Goal: Transaction & Acquisition: Download file/media

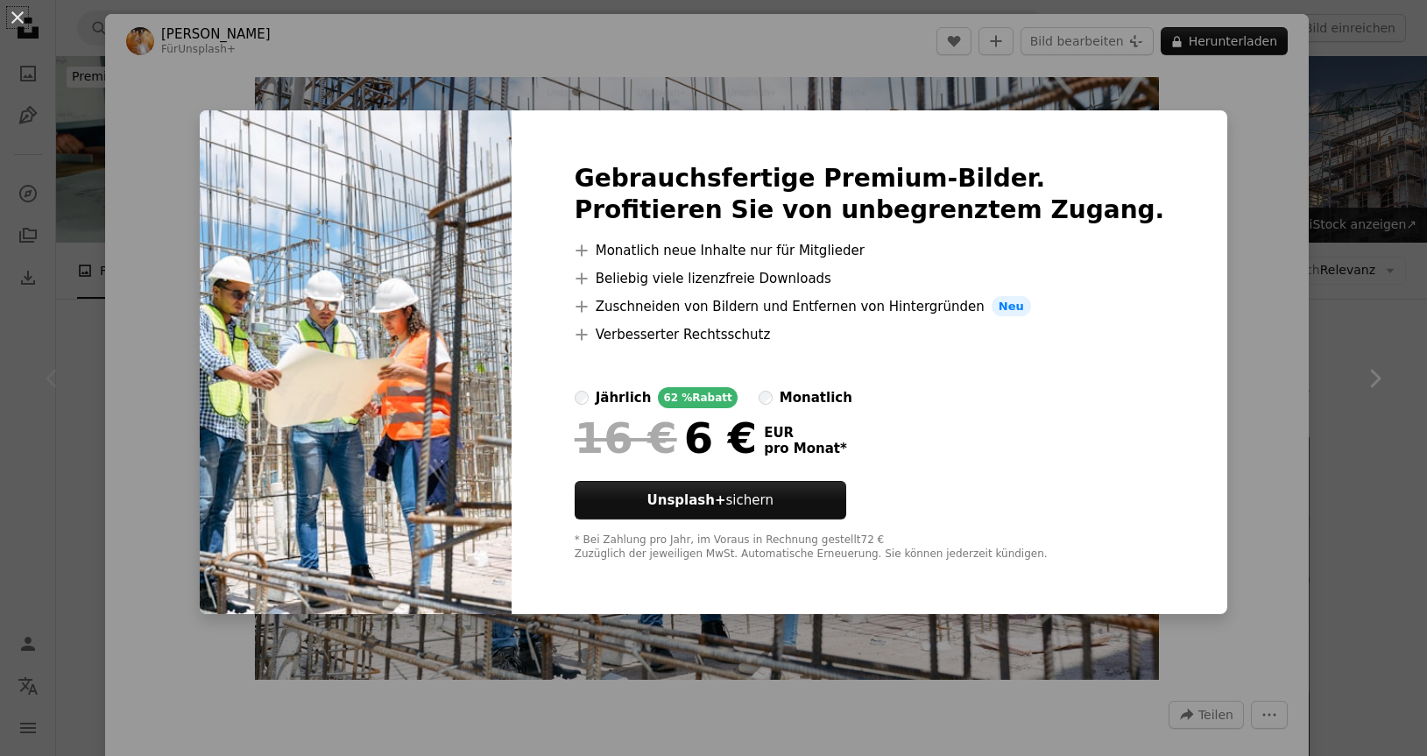
click at [1270, 239] on div "An X shape Gebrauchsfertige Premium-Bilder. Profitieren Sie von unbegrenztem Zu…" at bounding box center [713, 378] width 1427 height 756
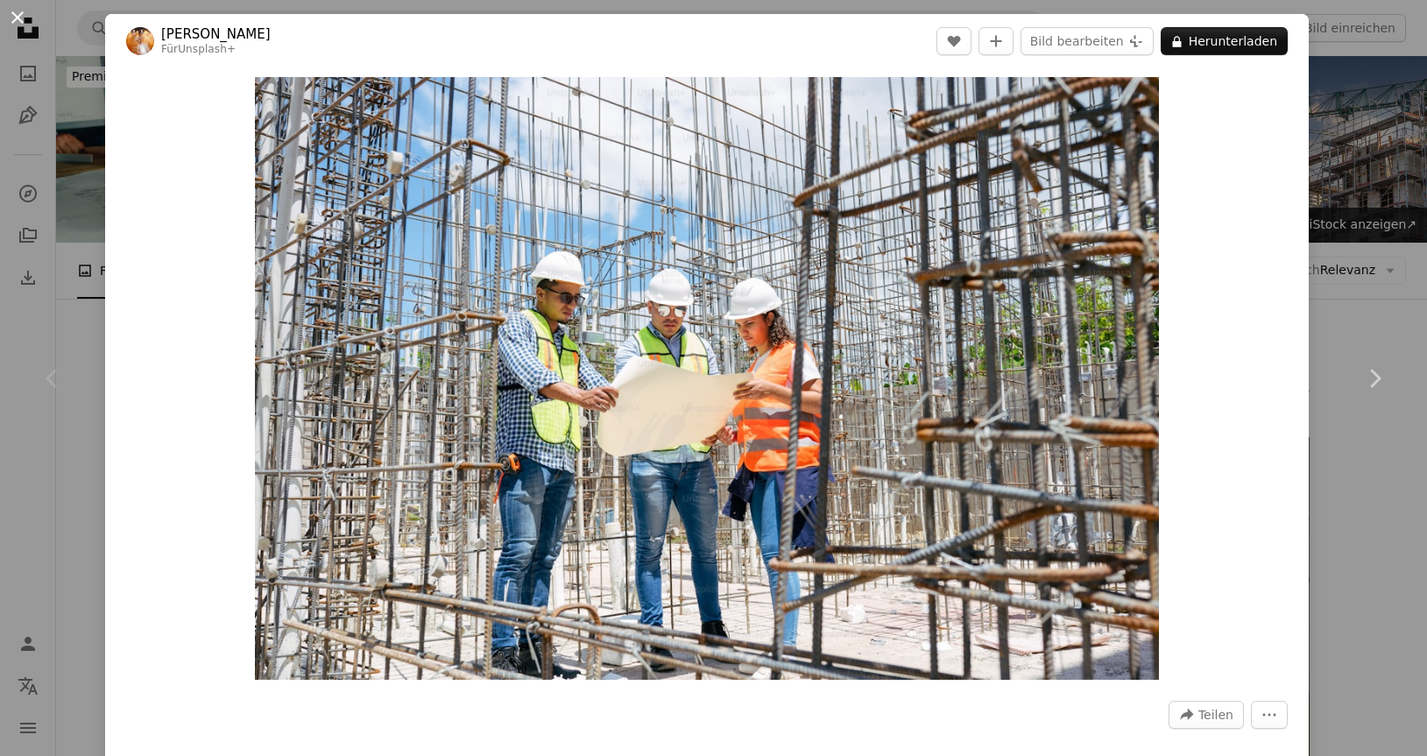
click at [16, 17] on button "An X shape" at bounding box center [17, 17] width 21 height 21
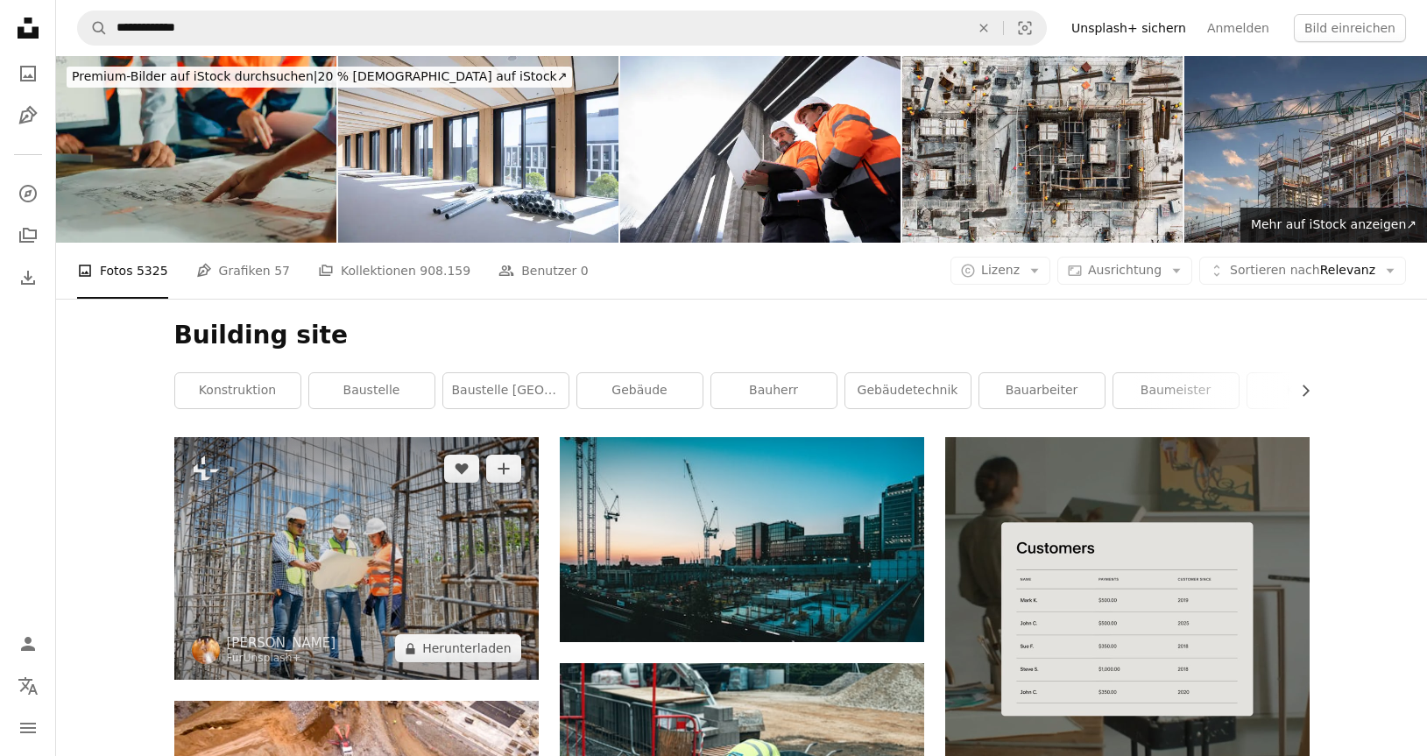
click at [447, 554] on img at bounding box center [356, 558] width 364 height 243
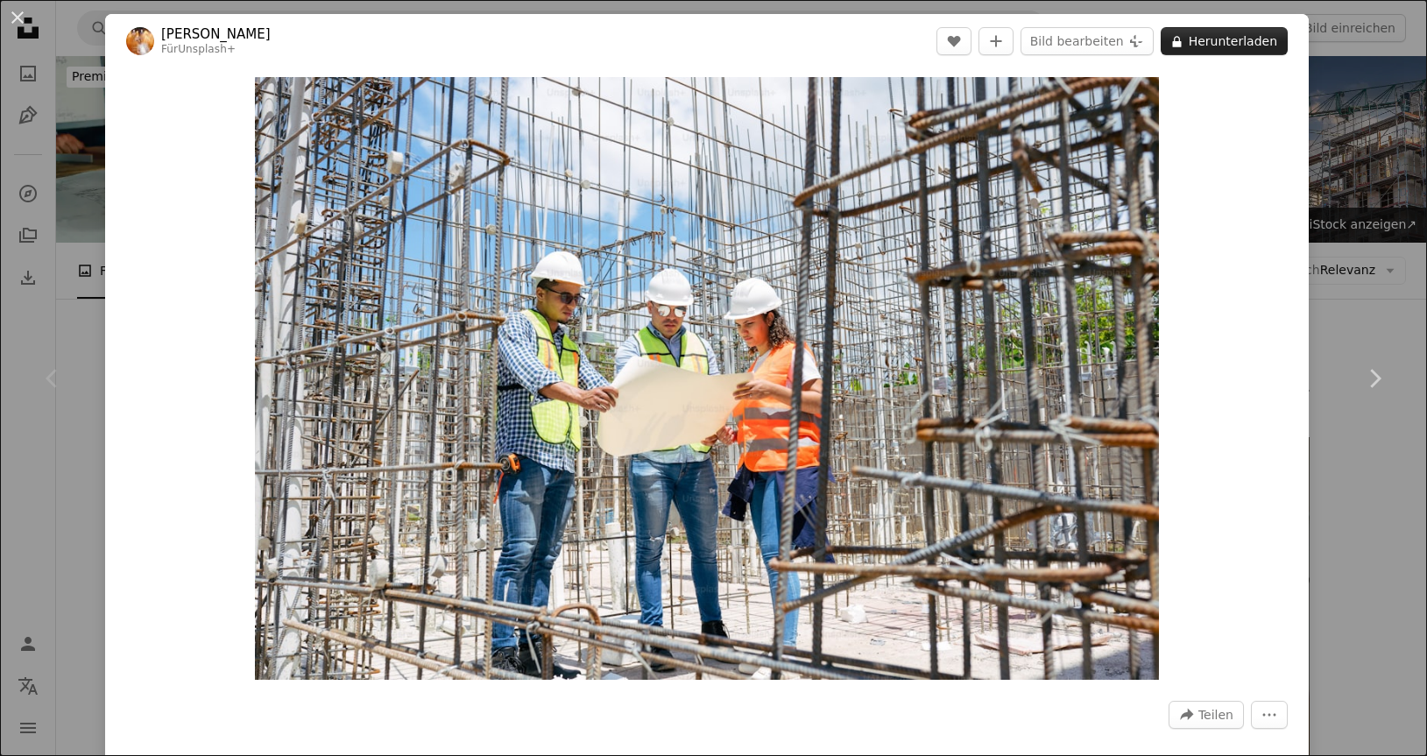
click at [1247, 43] on button "A lock Herunterladen" at bounding box center [1224, 41] width 127 height 28
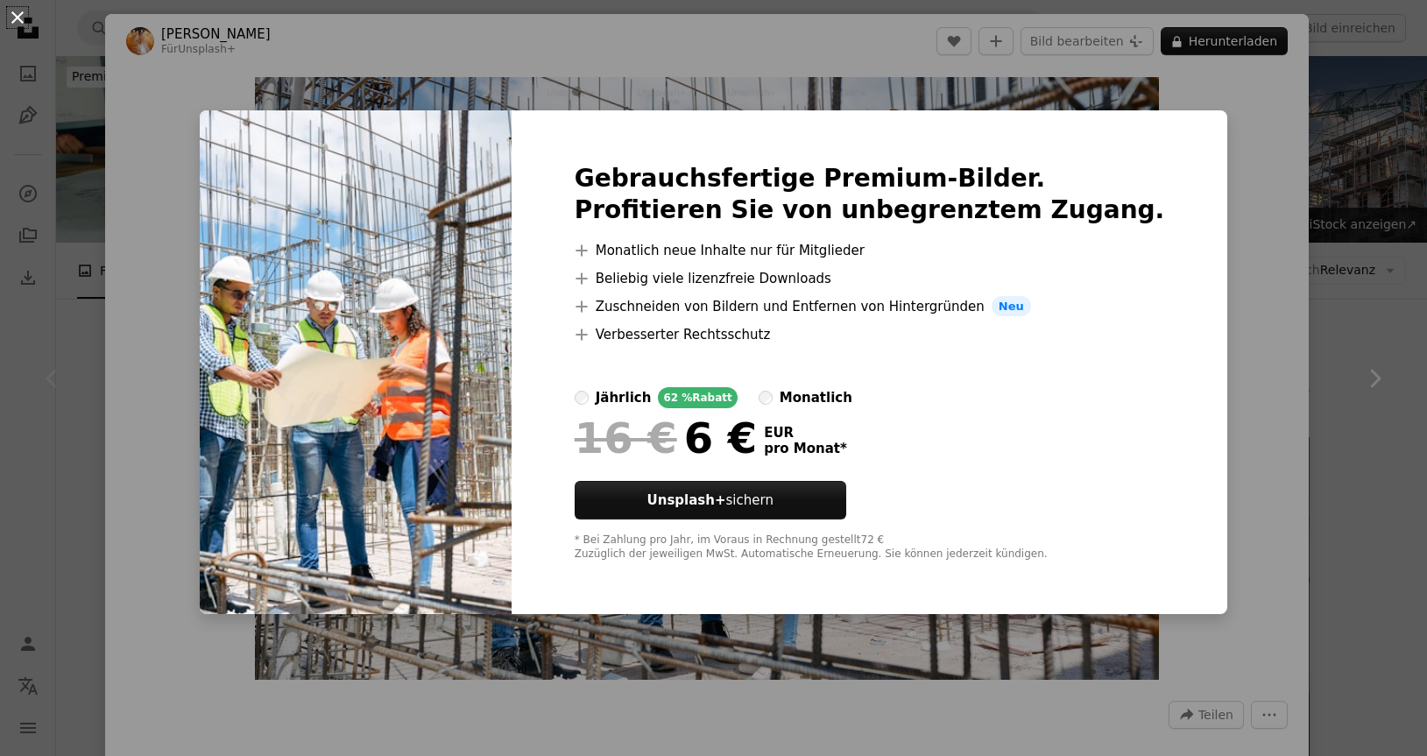
click at [18, 12] on button "An X shape" at bounding box center [17, 17] width 21 height 21
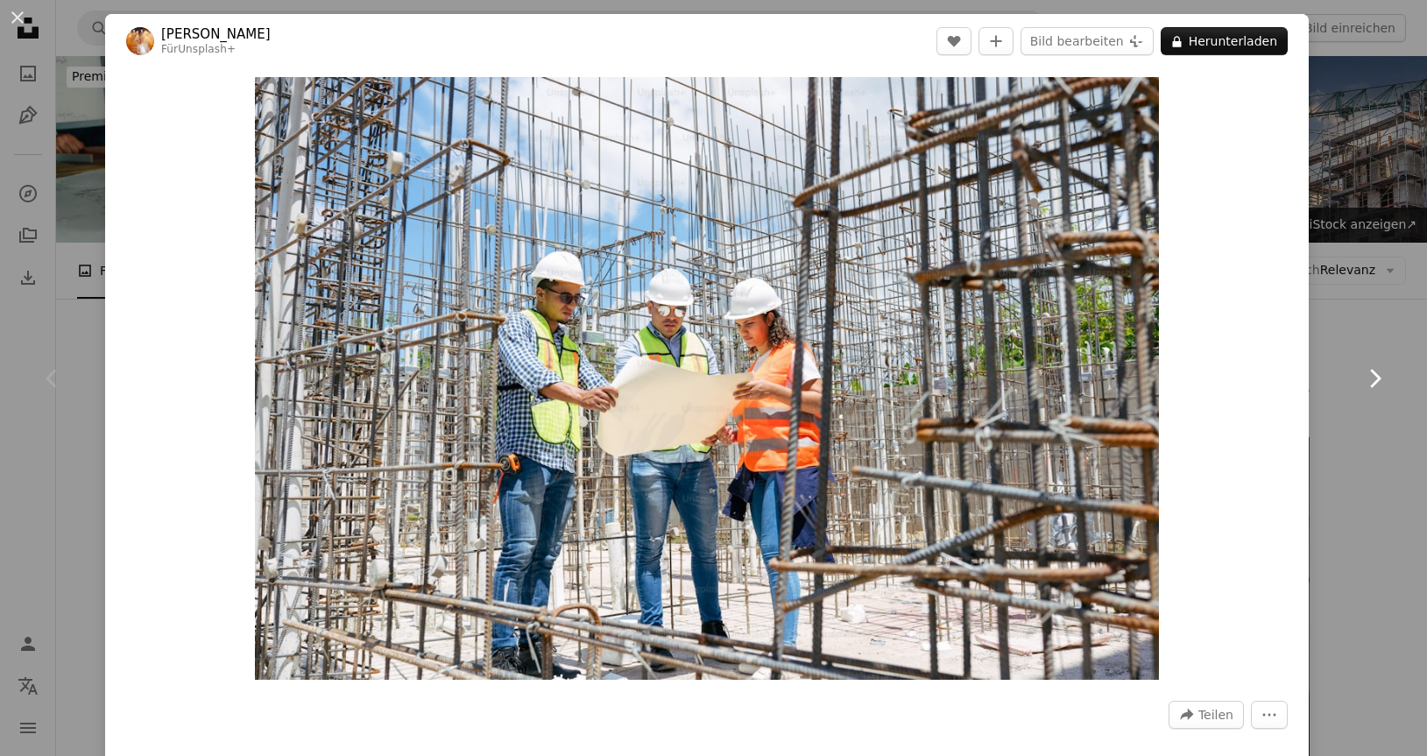
click at [1372, 394] on link "Chevron right" at bounding box center [1374, 378] width 105 height 168
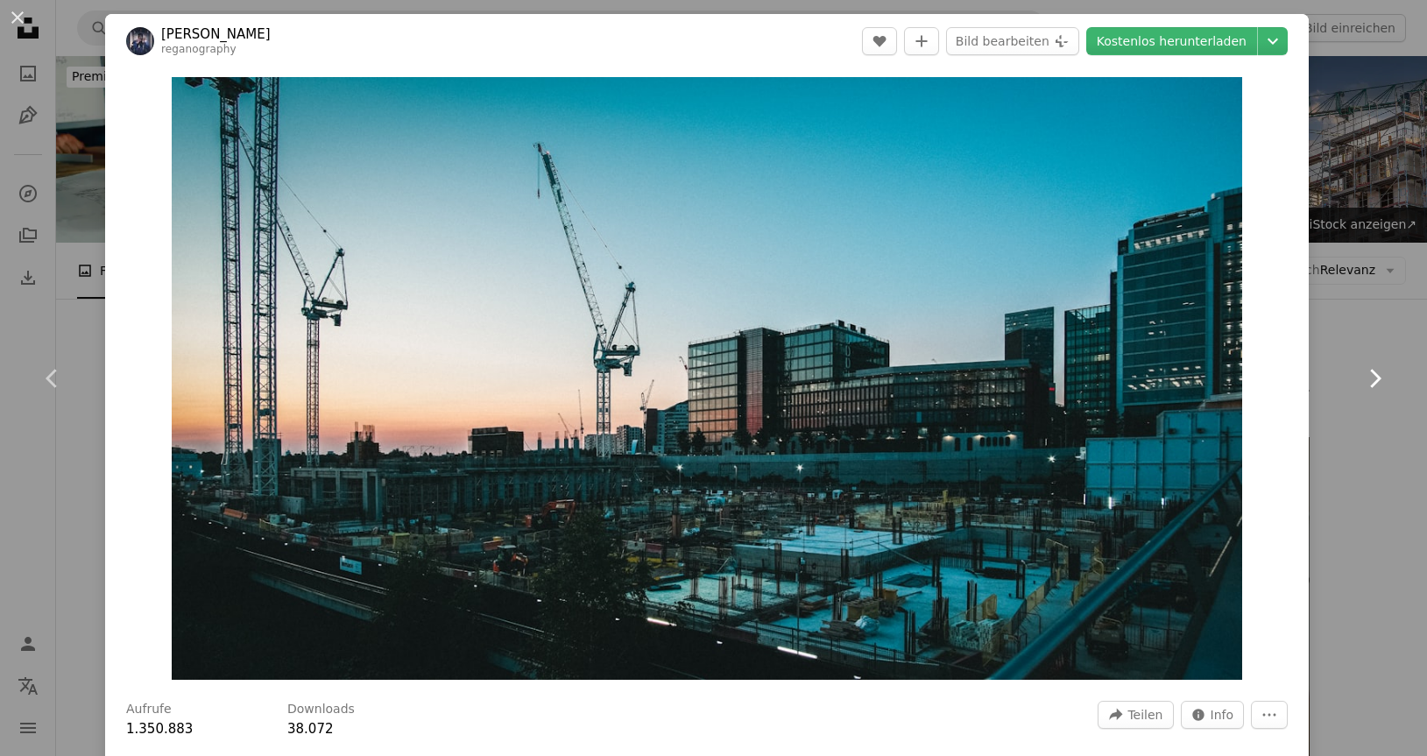
click at [1370, 376] on icon "Chevron right" at bounding box center [1374, 378] width 28 height 28
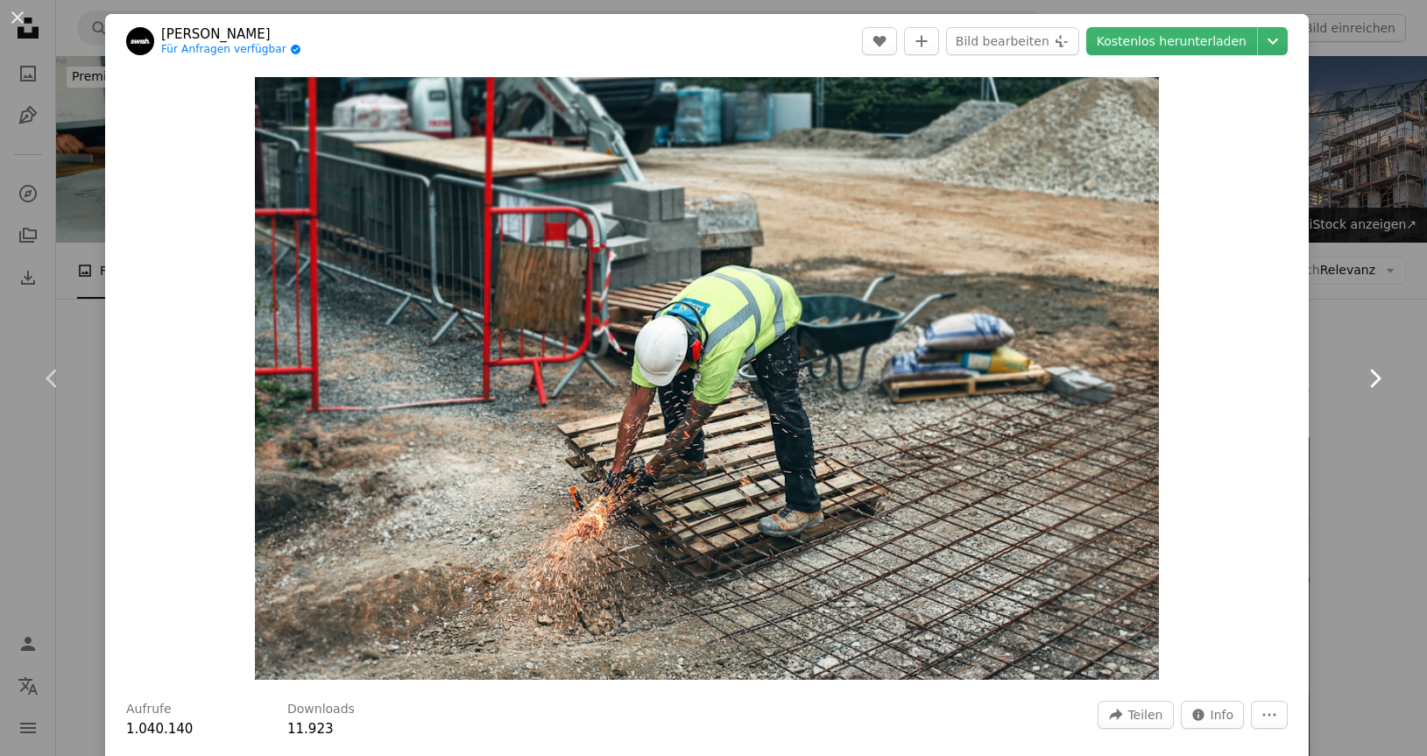
click at [1370, 376] on icon "Chevron right" at bounding box center [1374, 378] width 28 height 28
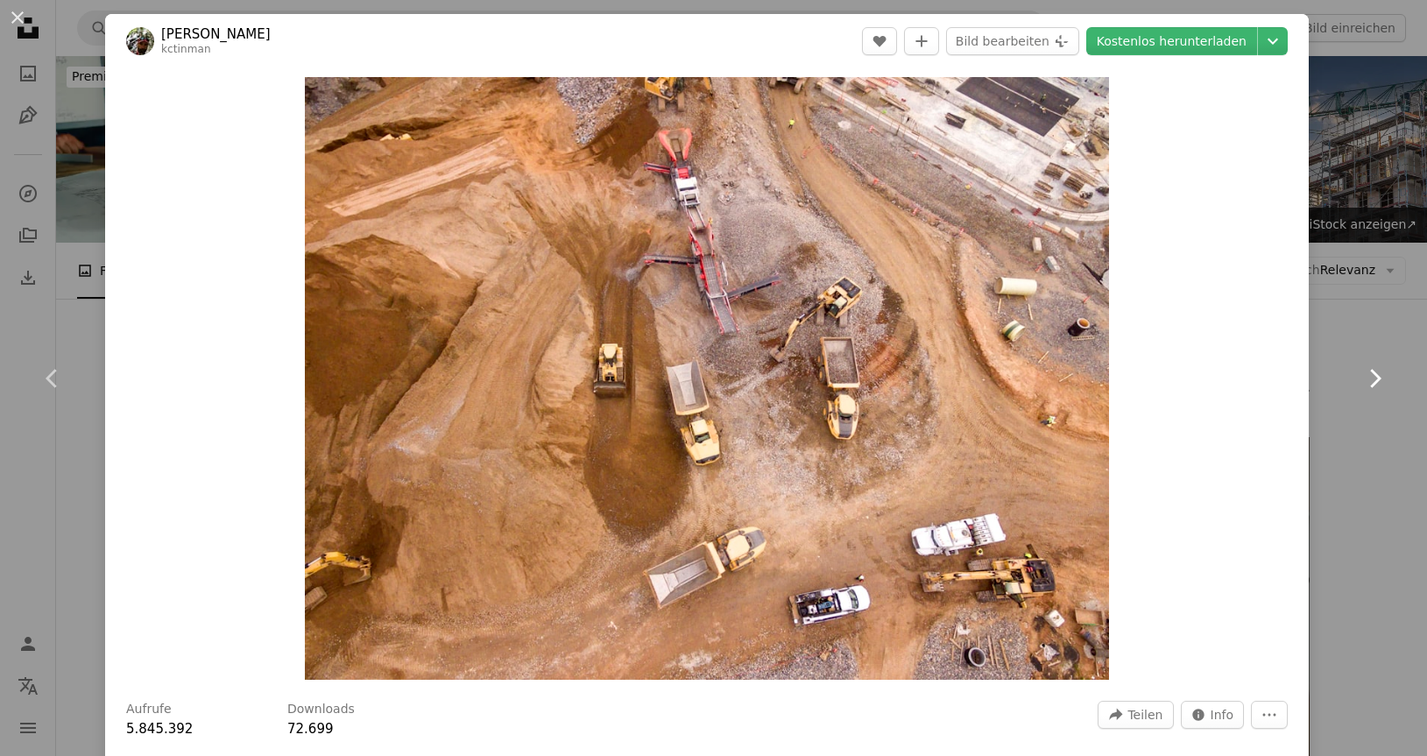
click at [1370, 376] on icon "Chevron right" at bounding box center [1374, 378] width 28 height 28
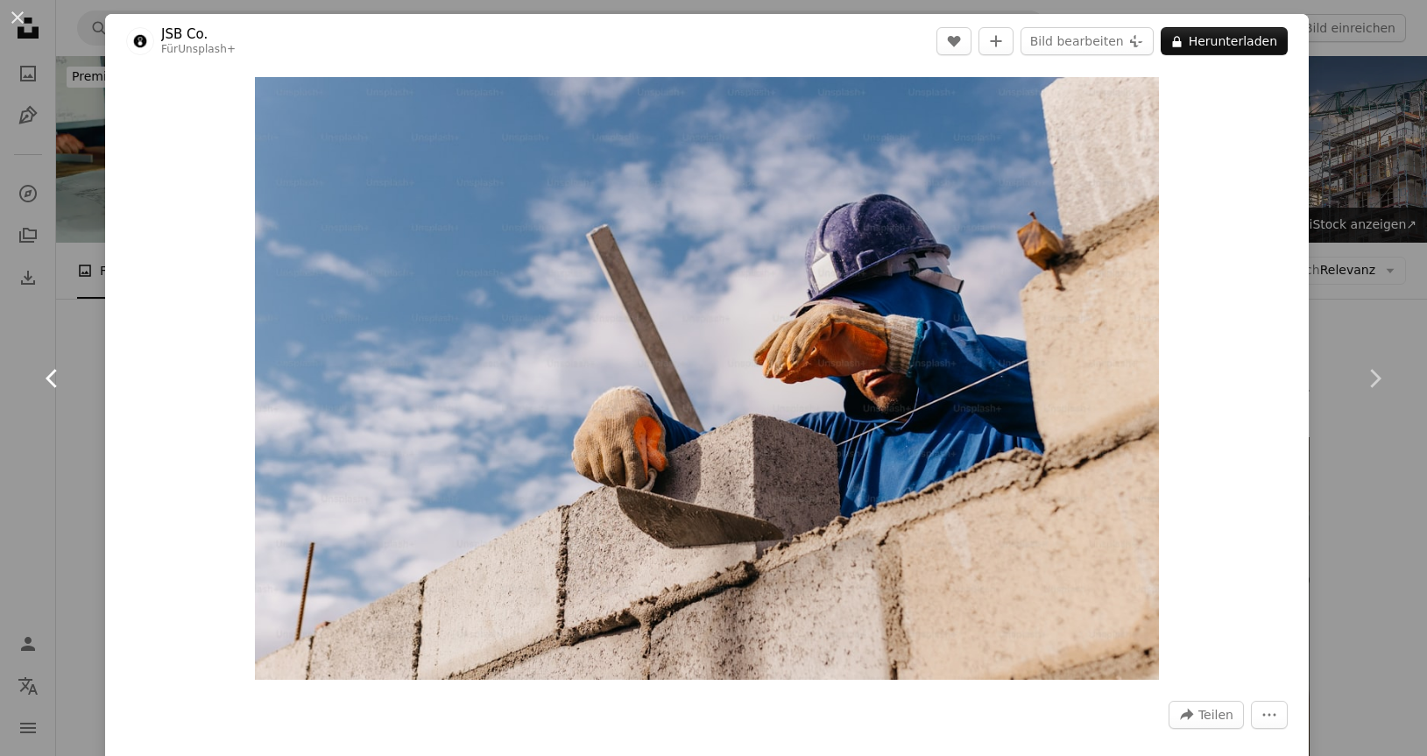
click at [51, 377] on icon at bounding box center [51, 378] width 11 height 18
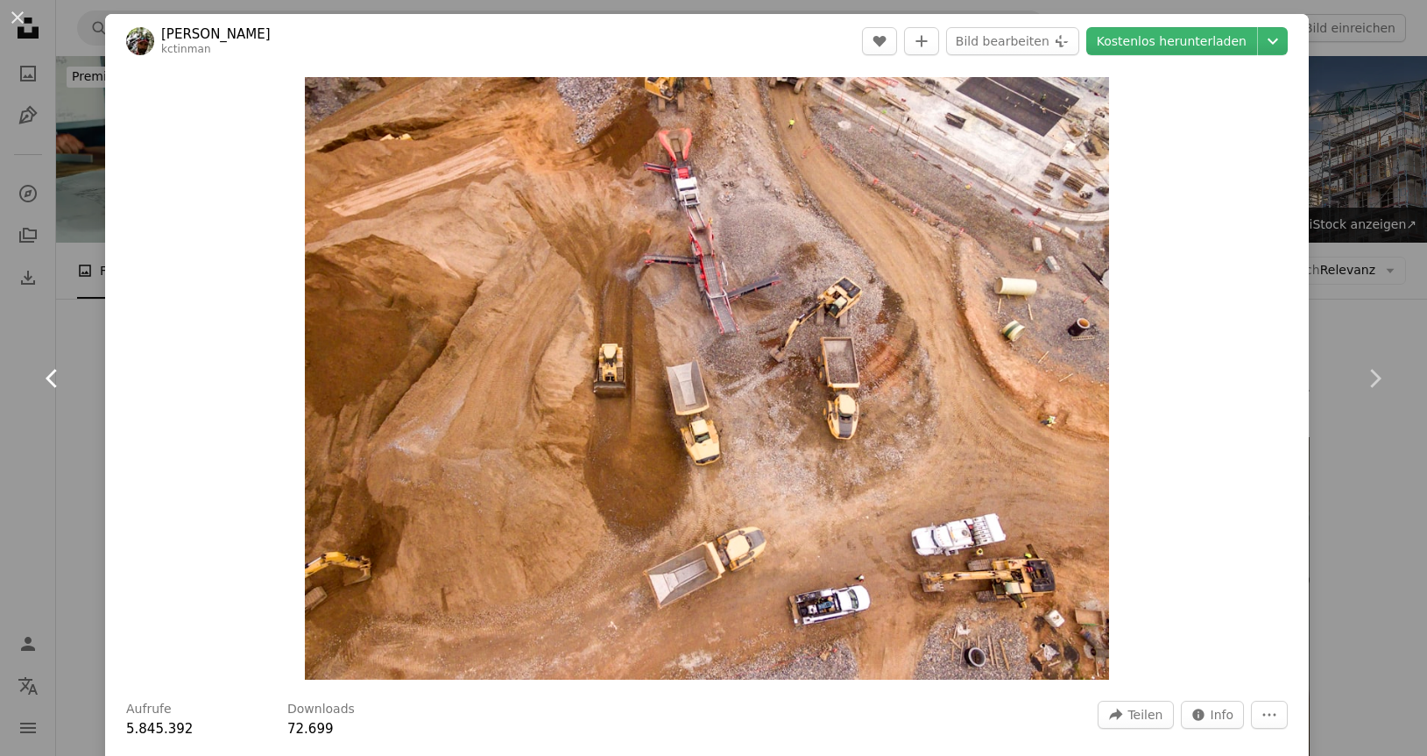
click at [51, 377] on icon at bounding box center [51, 378] width 11 height 18
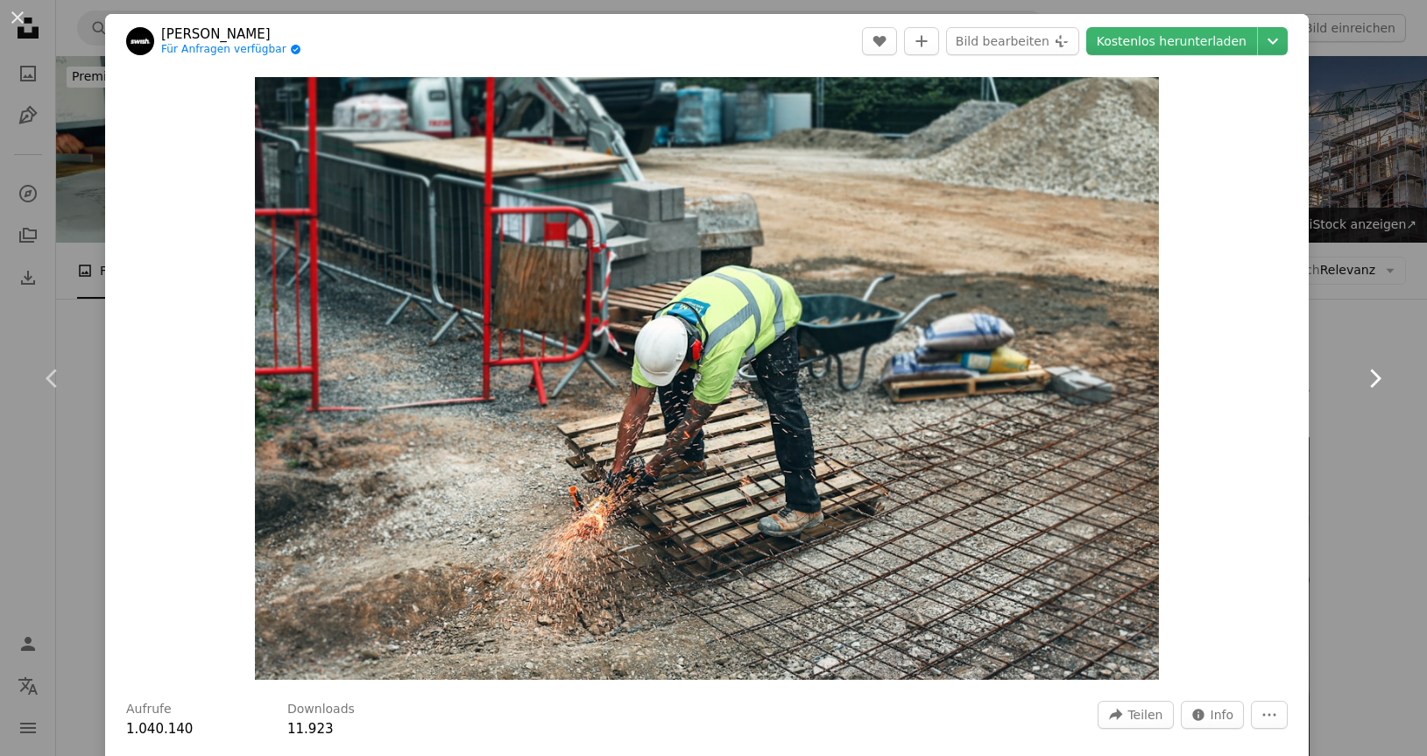
click at [1379, 380] on icon at bounding box center [1375, 378] width 11 height 18
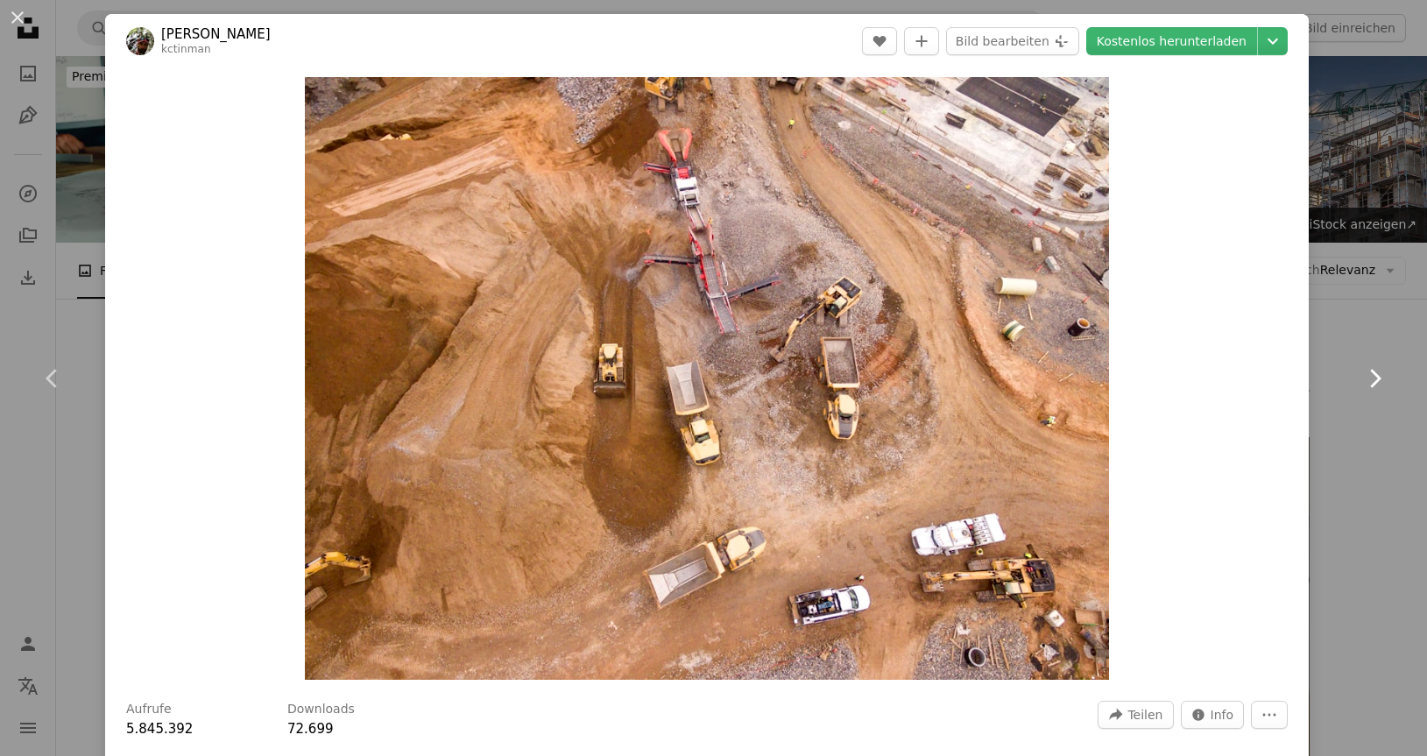
click at [1379, 380] on icon at bounding box center [1375, 378] width 11 height 18
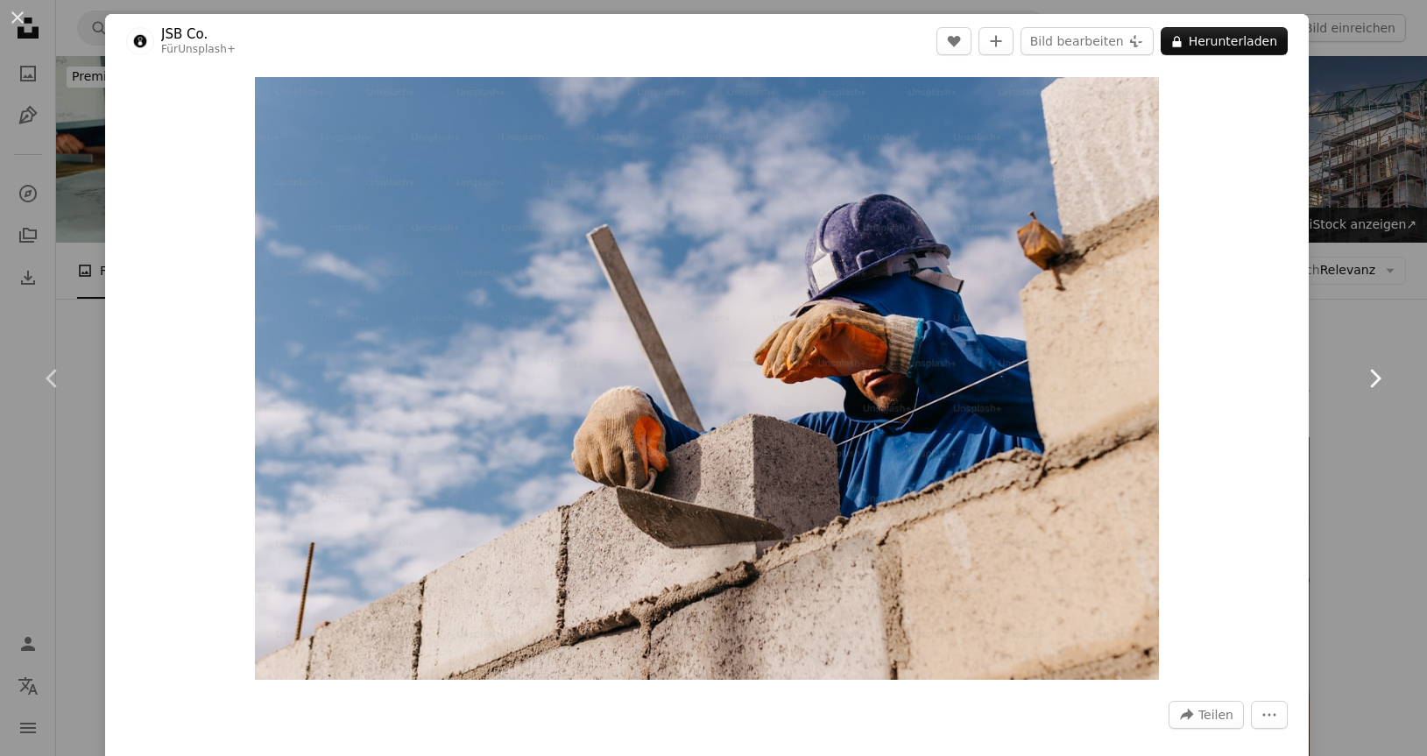
click at [1379, 380] on icon at bounding box center [1375, 378] width 11 height 18
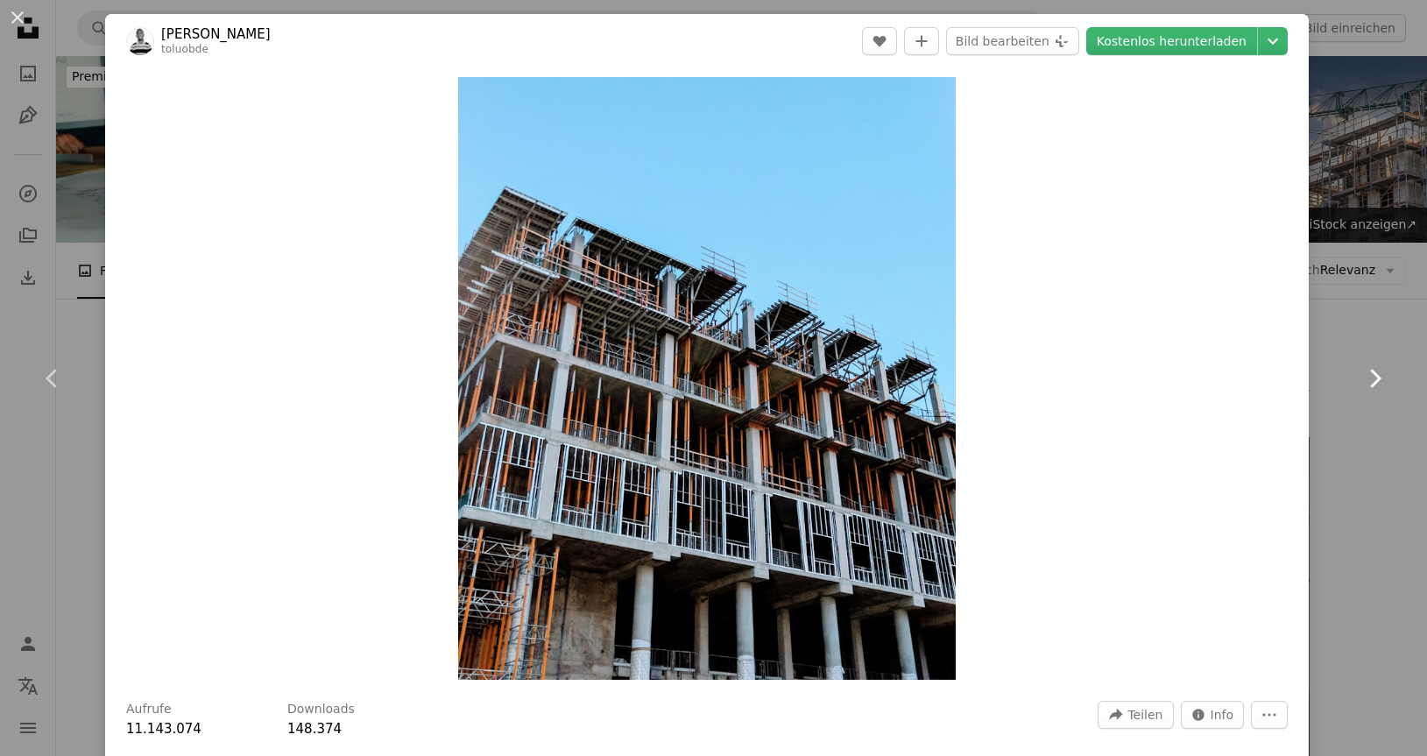
click at [1379, 380] on icon at bounding box center [1375, 378] width 11 height 18
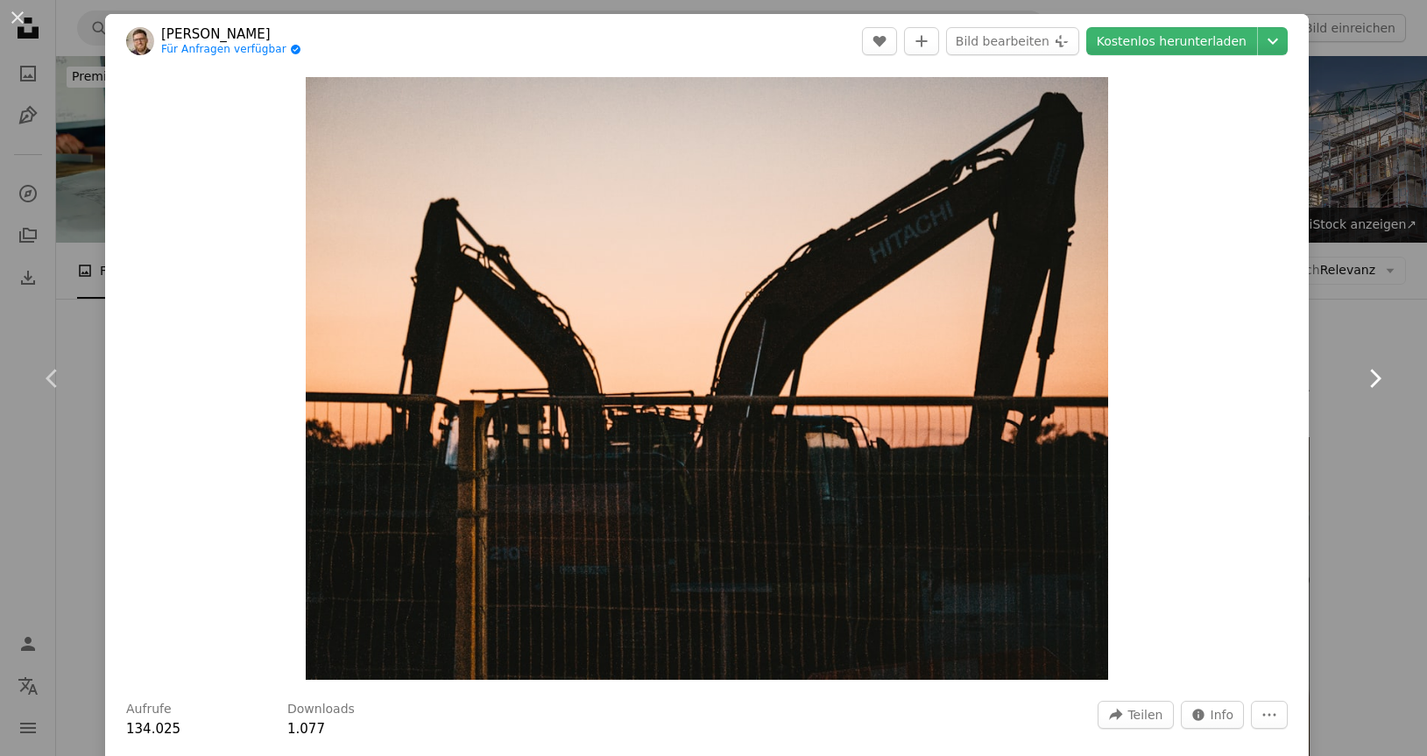
click at [1379, 380] on icon at bounding box center [1375, 378] width 11 height 18
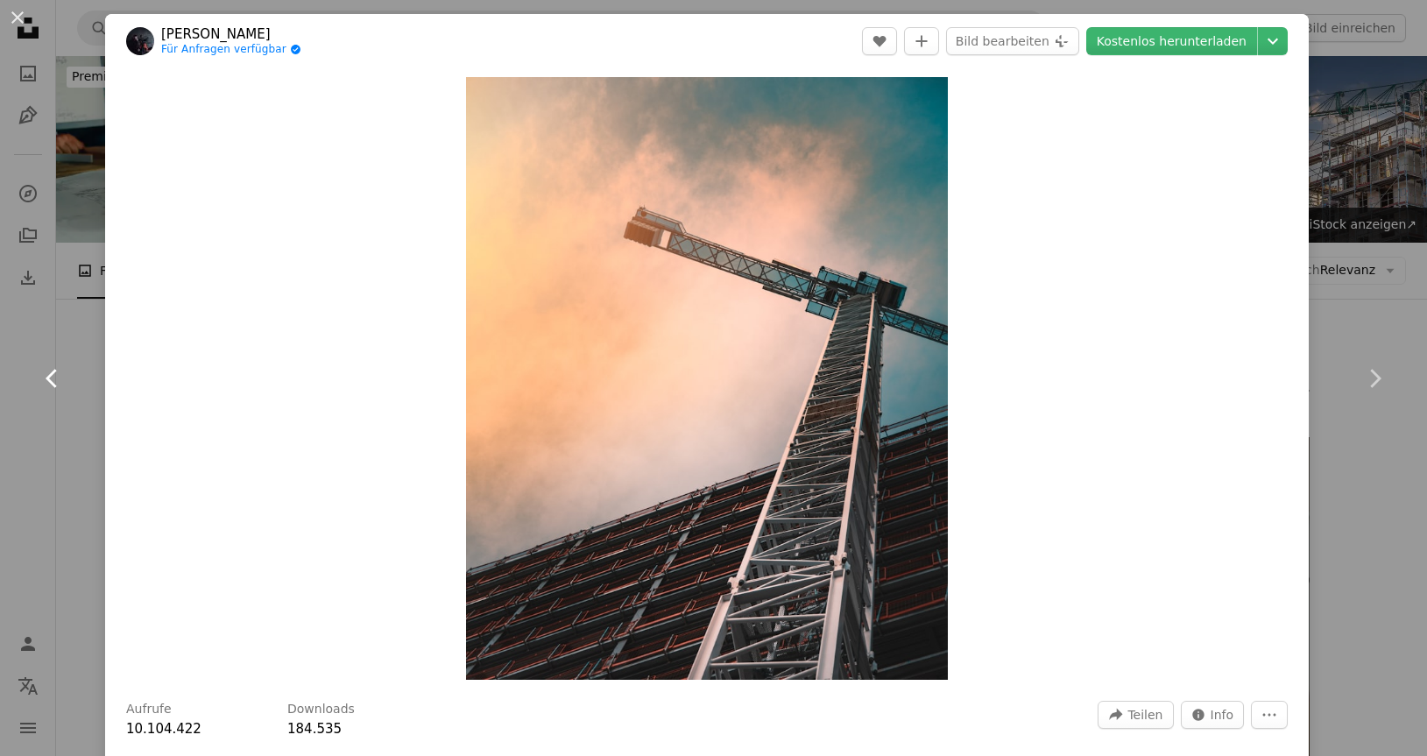
click at [36, 373] on link "Chevron left" at bounding box center [52, 378] width 105 height 168
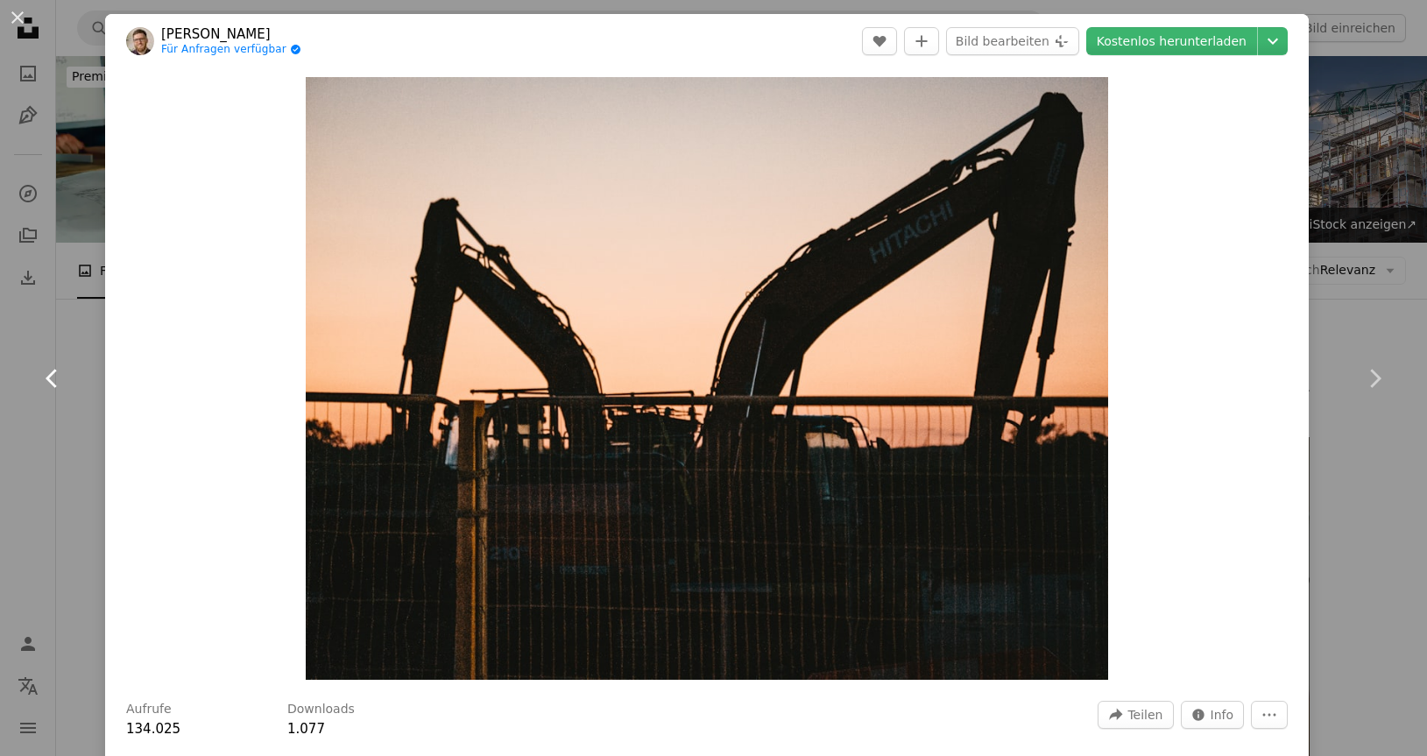
click at [45, 374] on icon "Chevron left" at bounding box center [53, 378] width 28 height 28
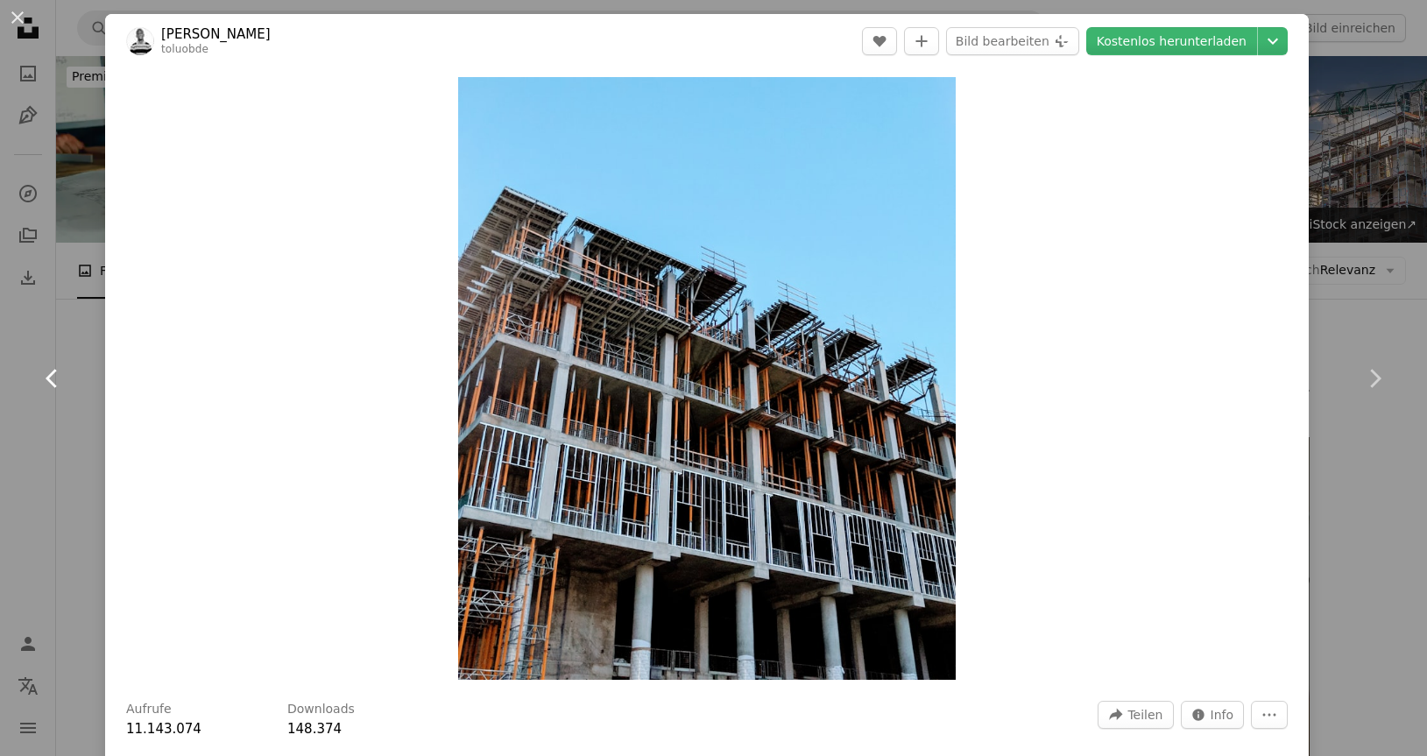
click at [45, 374] on icon "Chevron left" at bounding box center [53, 378] width 28 height 28
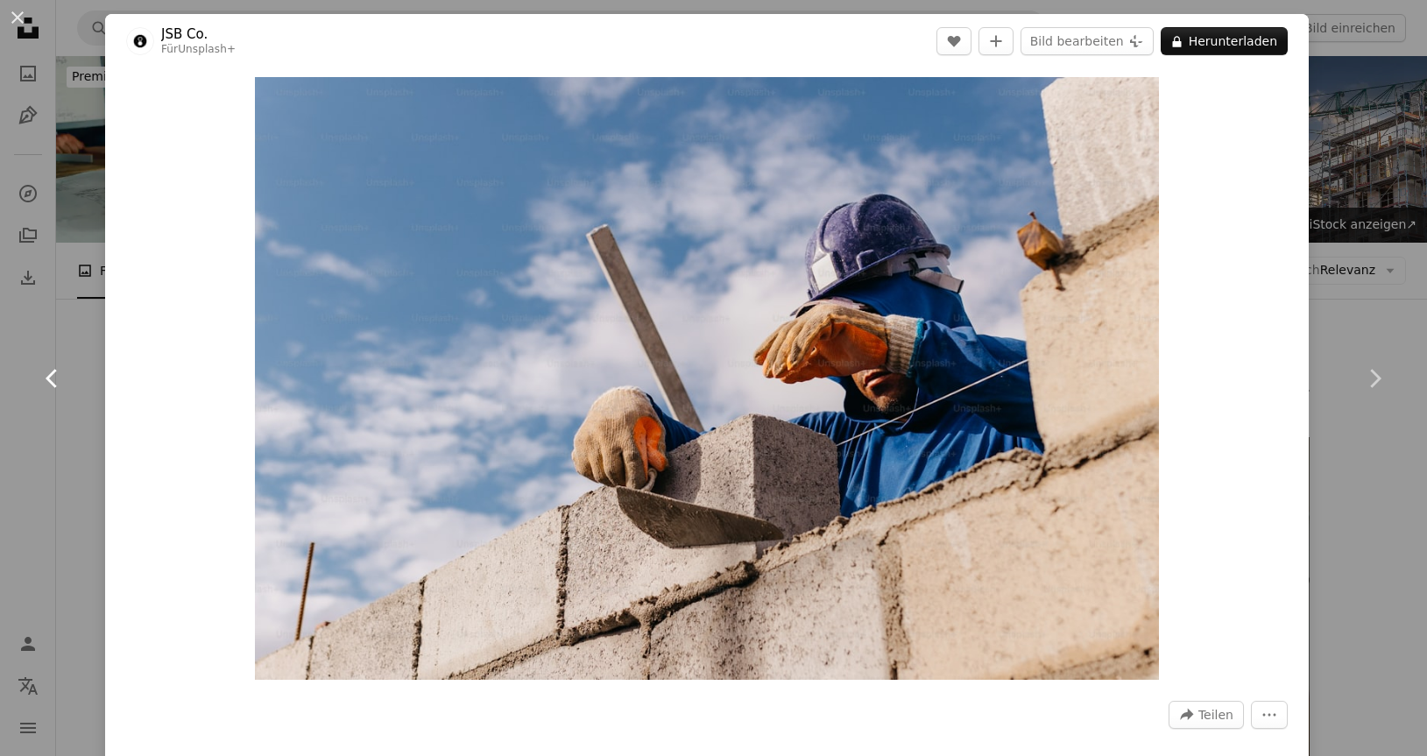
click at [46, 374] on icon "Chevron left" at bounding box center [53, 378] width 28 height 28
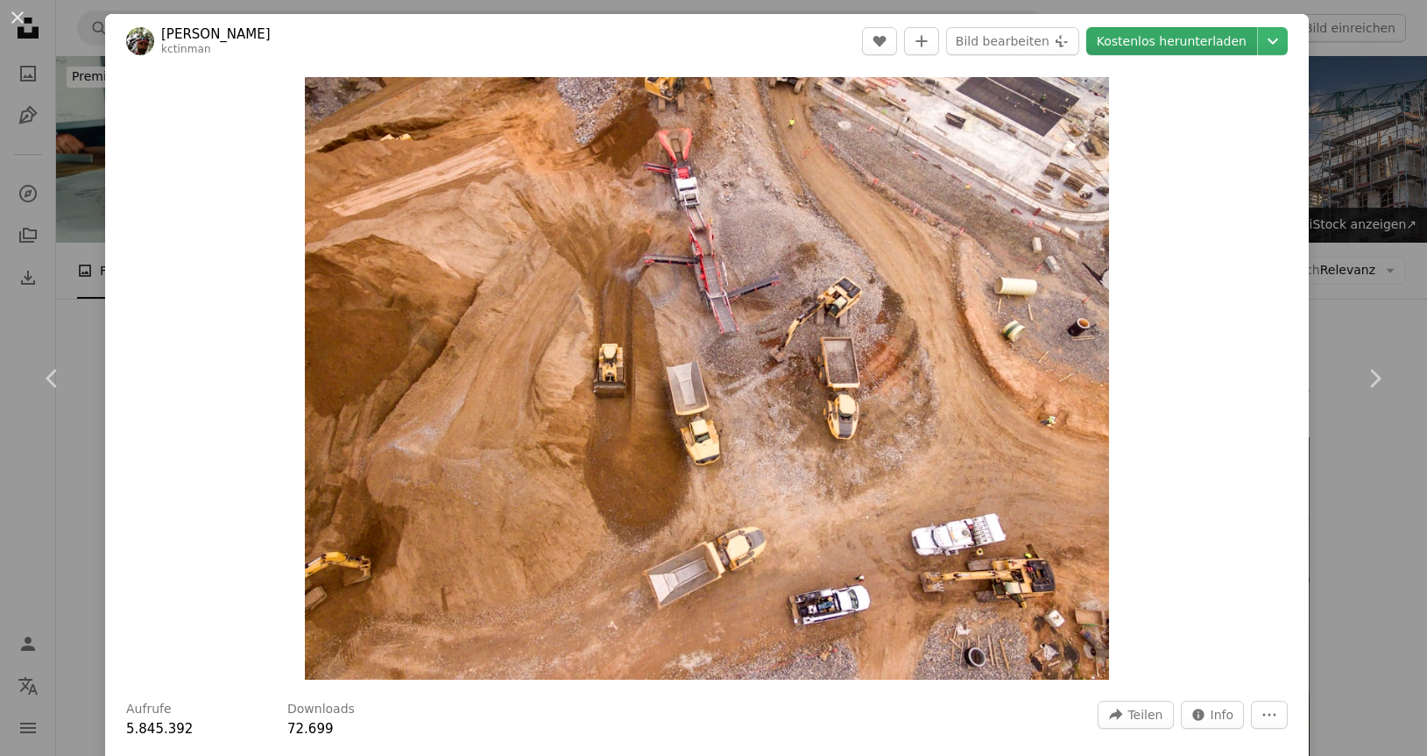
click at [1199, 36] on link "Kostenlos herunterladen" at bounding box center [1171, 41] width 171 height 28
